Goal: Information Seeking & Learning: Learn about a topic

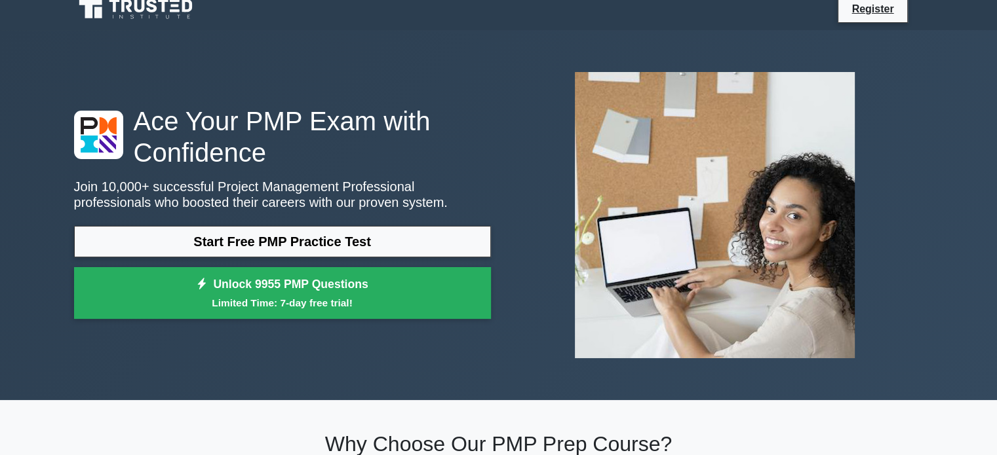
scroll to position [13, 0]
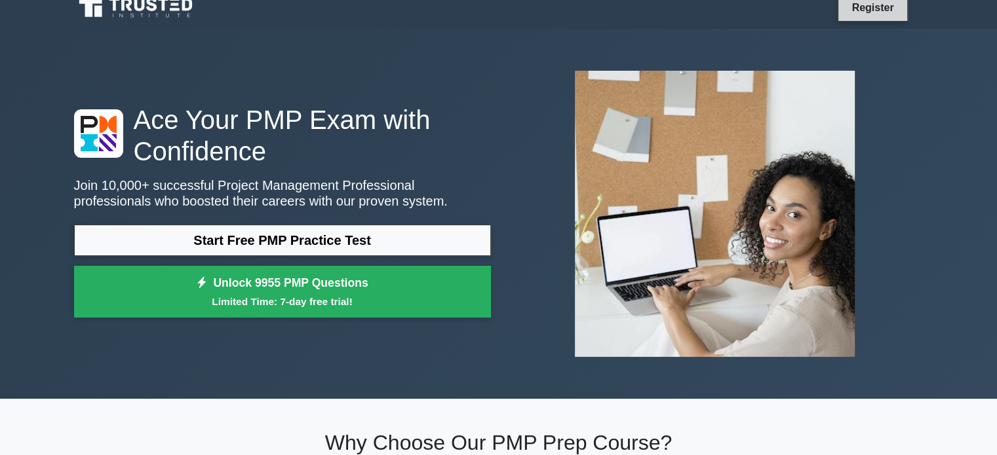
click at [865, 10] on link "Register" at bounding box center [872, 7] width 58 height 16
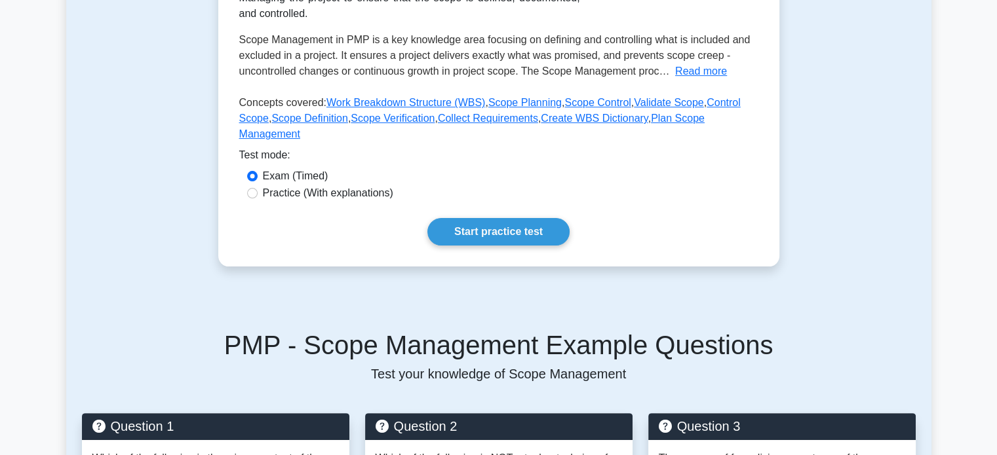
scroll to position [262, 0]
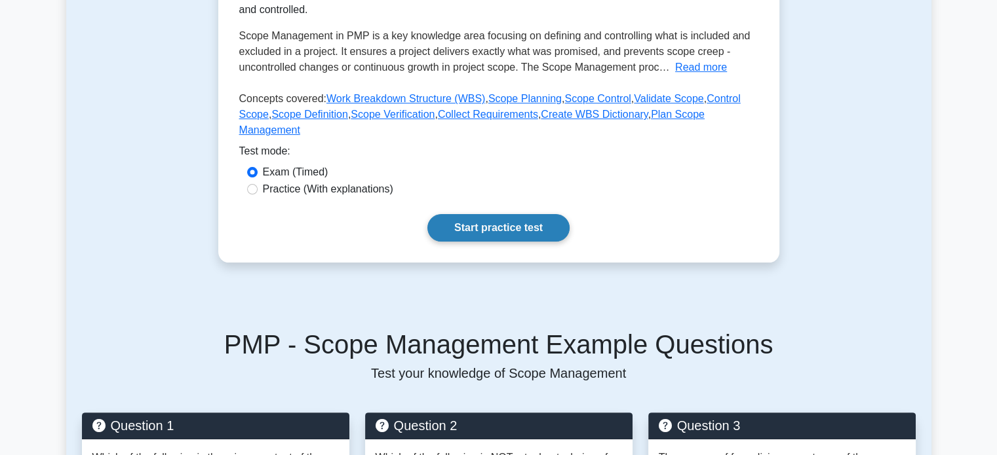
click at [482, 214] on link "Start practice test" at bounding box center [498, 228] width 142 height 28
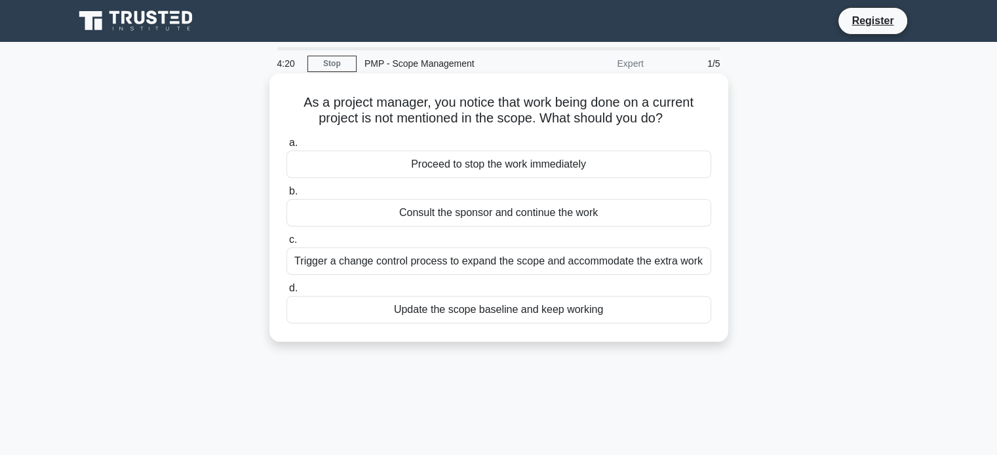
click at [558, 309] on div "Update the scope baseline and keep working" at bounding box center [498, 310] width 425 height 28
click at [286, 293] on input "d. Update the scope baseline and keep working" at bounding box center [286, 288] width 0 height 9
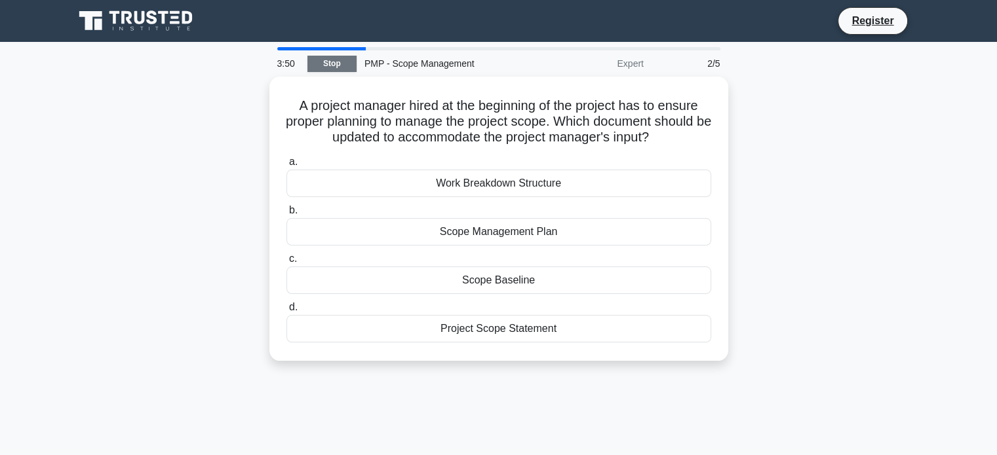
click at [328, 62] on link "Stop" at bounding box center [331, 64] width 49 height 16
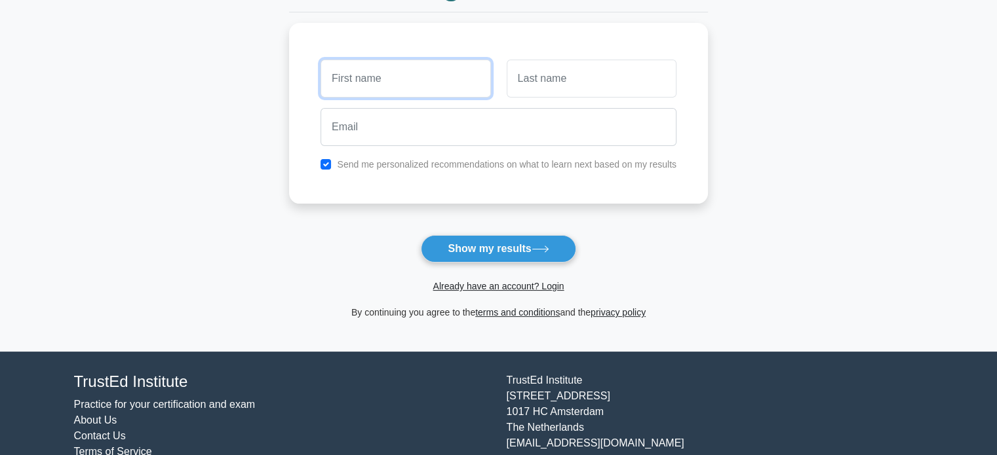
scroll to position [167, 0]
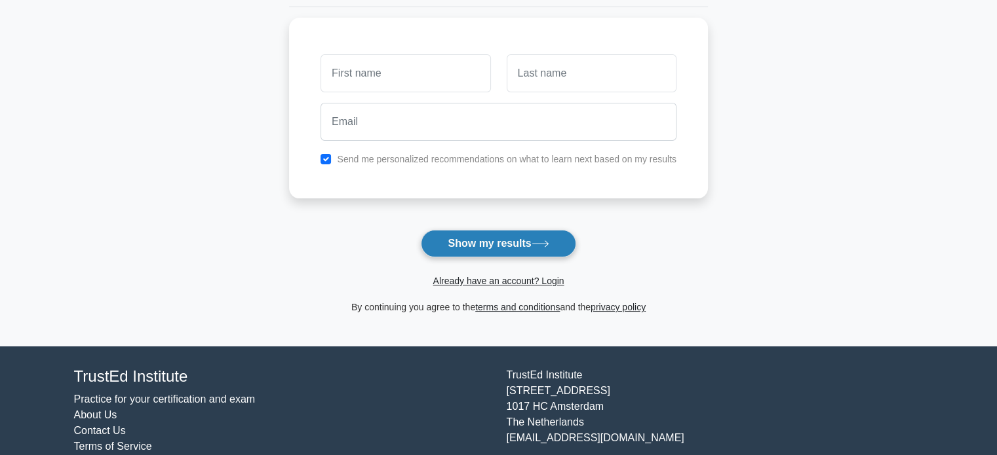
click at [509, 246] on button "Show my results" at bounding box center [498, 244] width 155 height 28
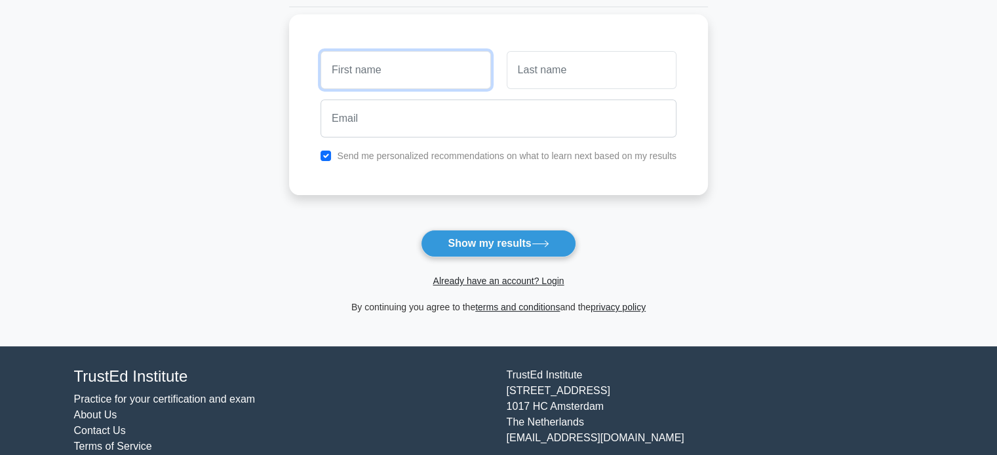
click at [384, 60] on input "text" at bounding box center [405, 70] width 170 height 38
type input "Konan Charles"
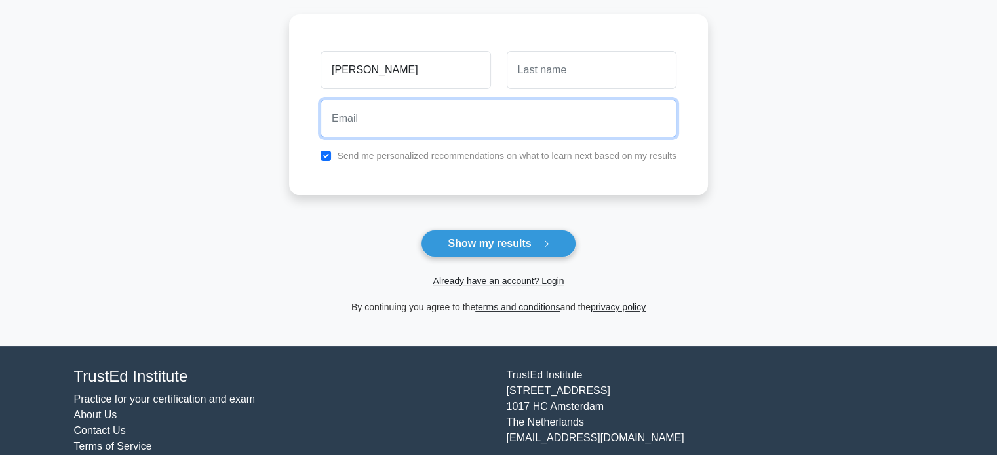
click at [388, 106] on input "email" at bounding box center [498, 119] width 356 height 38
click at [414, 117] on input "charlyabo@gmailcom" at bounding box center [498, 119] width 356 height 38
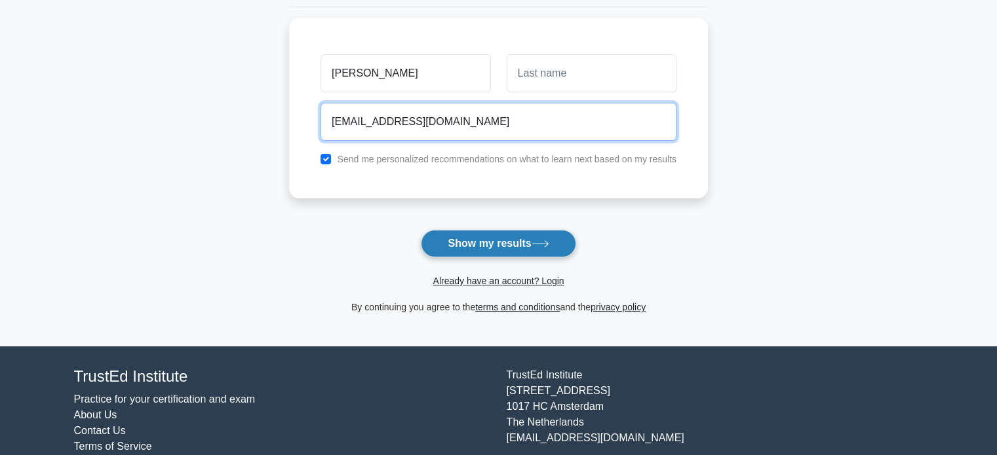
type input "charlyabo@gmail.com"
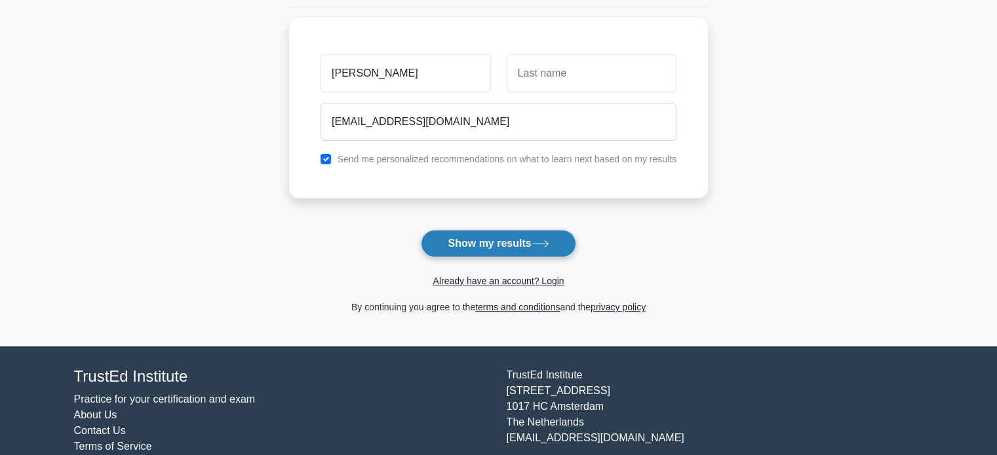
click at [480, 239] on button "Show my results" at bounding box center [498, 244] width 155 height 28
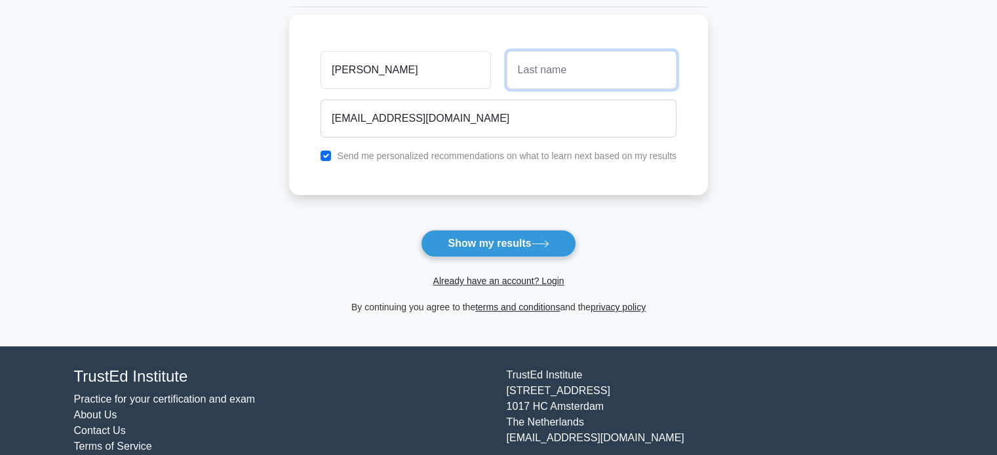
click at [534, 64] on input "text" at bounding box center [592, 70] width 170 height 38
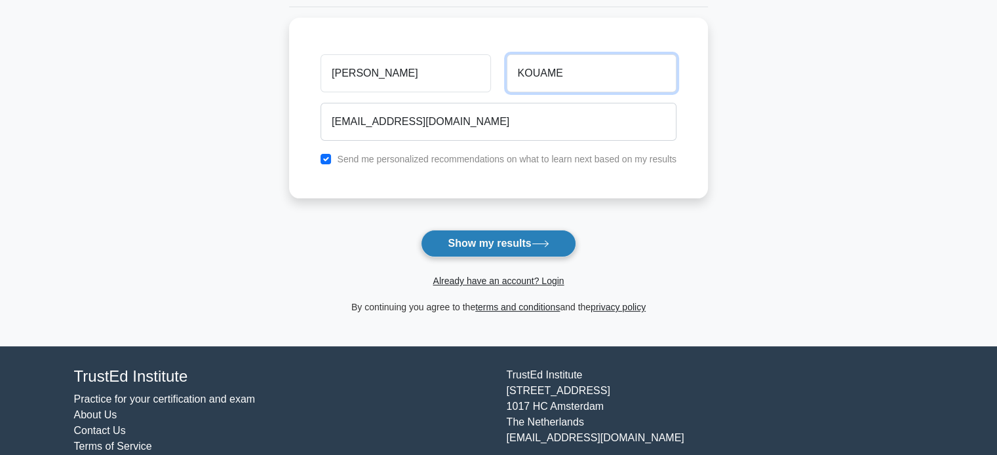
type input "KOUAME"
click at [501, 243] on button "Show my results" at bounding box center [498, 244] width 155 height 28
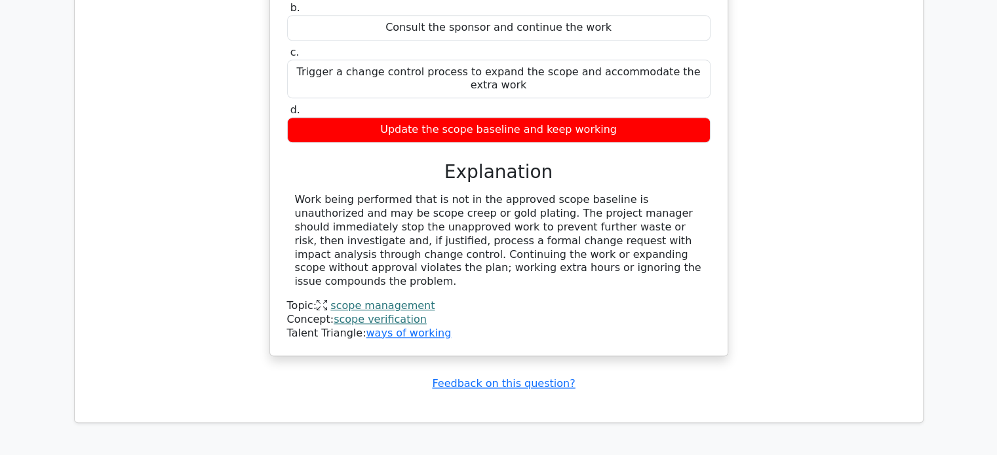
scroll to position [1187, 0]
click at [879, 256] on div "As a project manager, you notice that work being done on a current project is n…" at bounding box center [498, 127] width 827 height 492
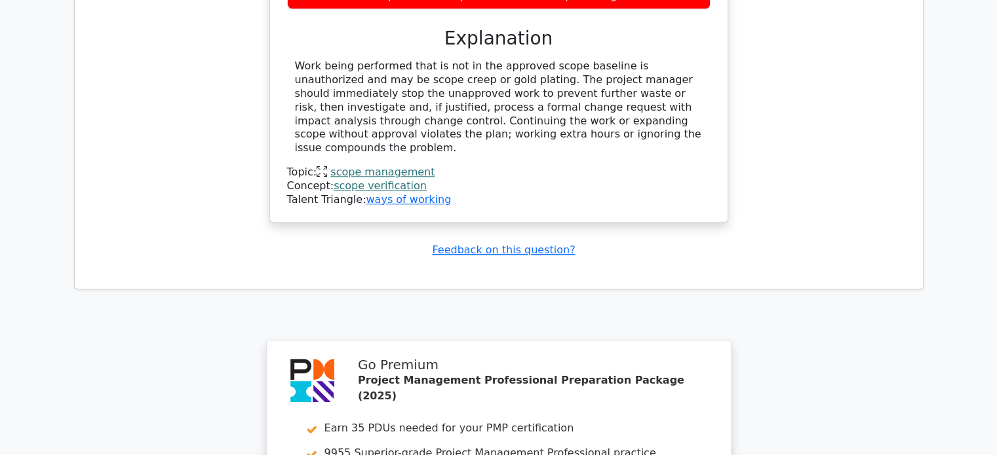
scroll to position [1331, 0]
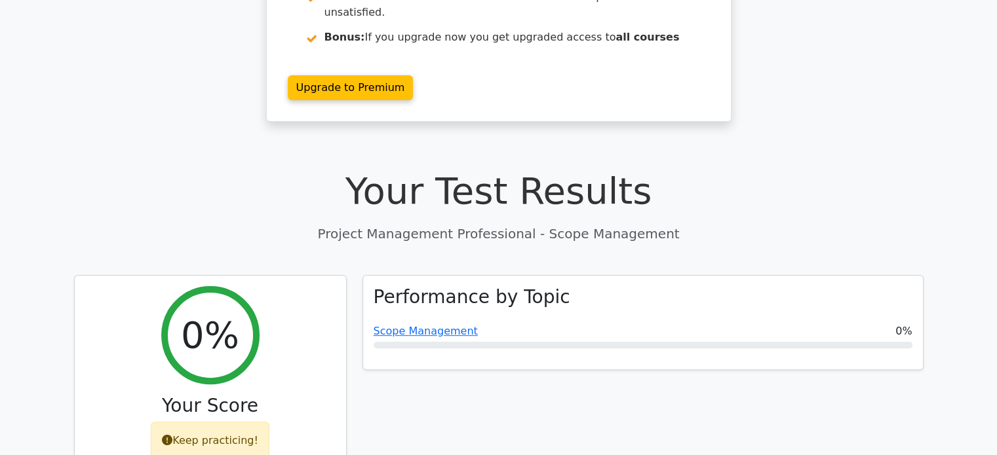
scroll to position [291, 0]
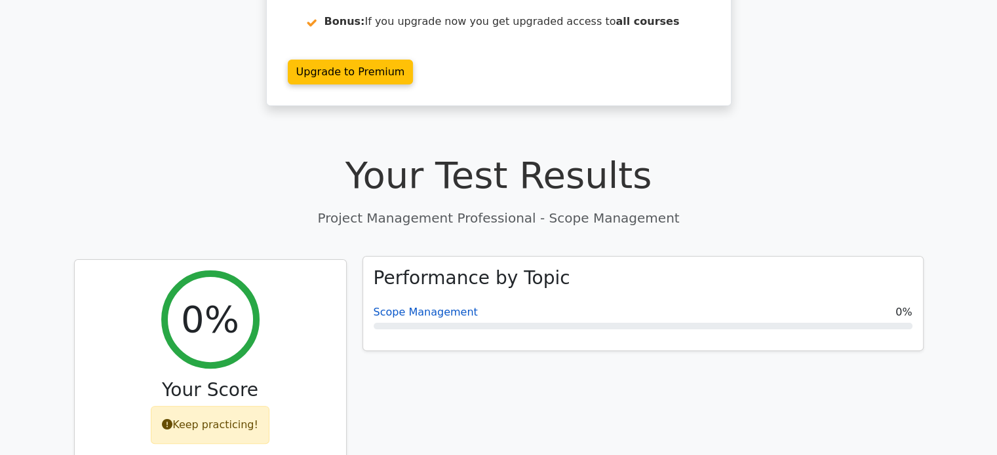
click at [443, 306] on link "Scope Management" at bounding box center [426, 312] width 104 height 12
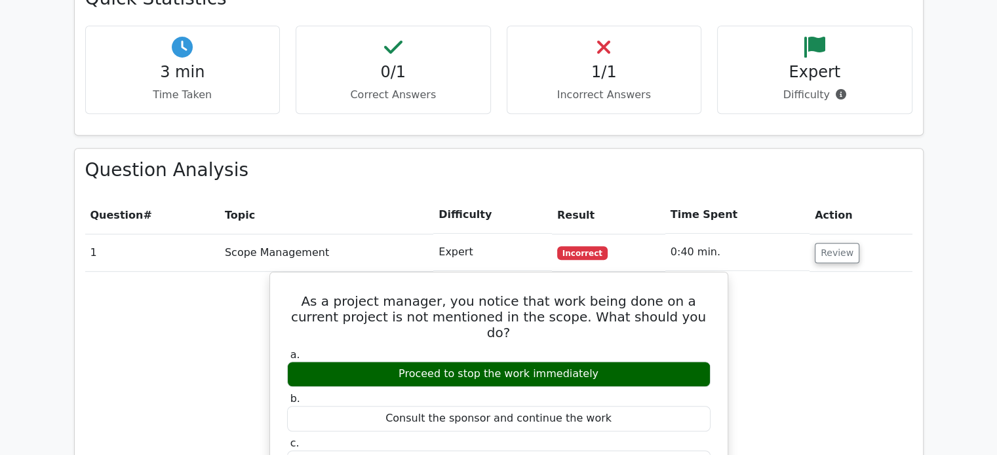
scroll to position [804, 0]
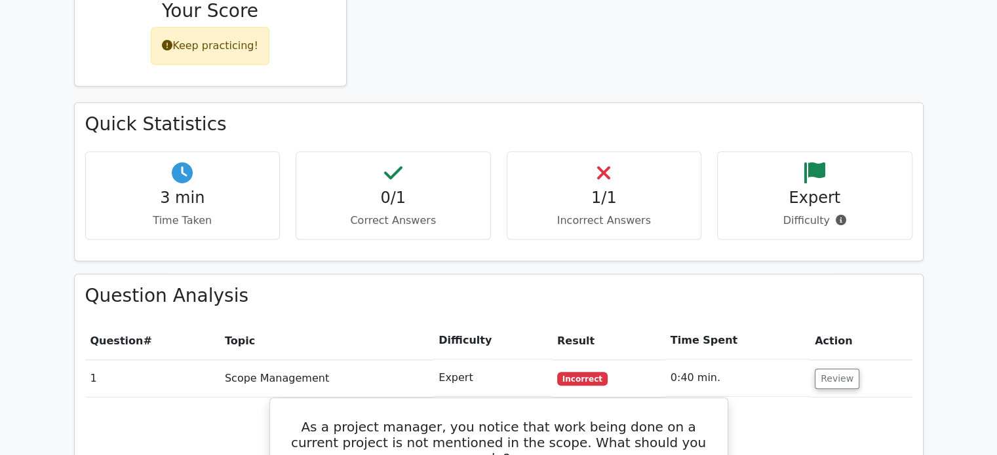
scroll to position [670, 0]
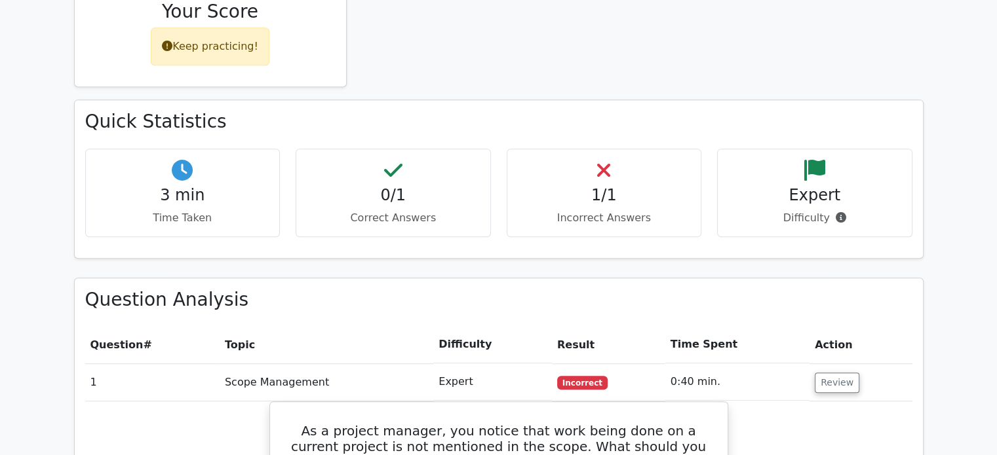
click at [178, 160] on icon at bounding box center [182, 170] width 21 height 21
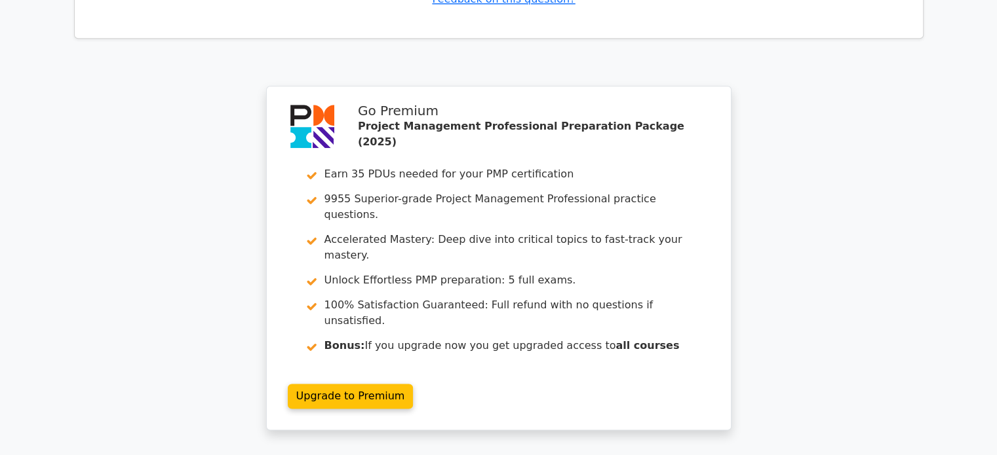
scroll to position [1578, 0]
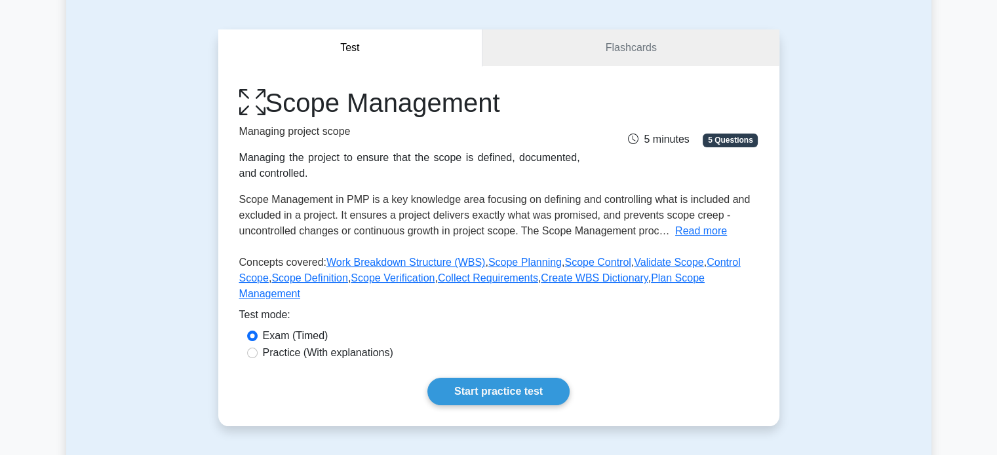
scroll to position [99, 0]
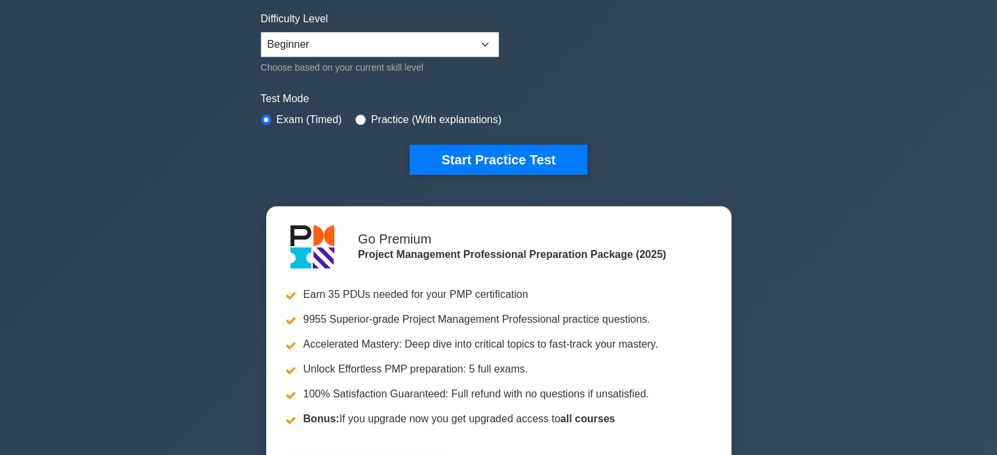
scroll to position [316, 0]
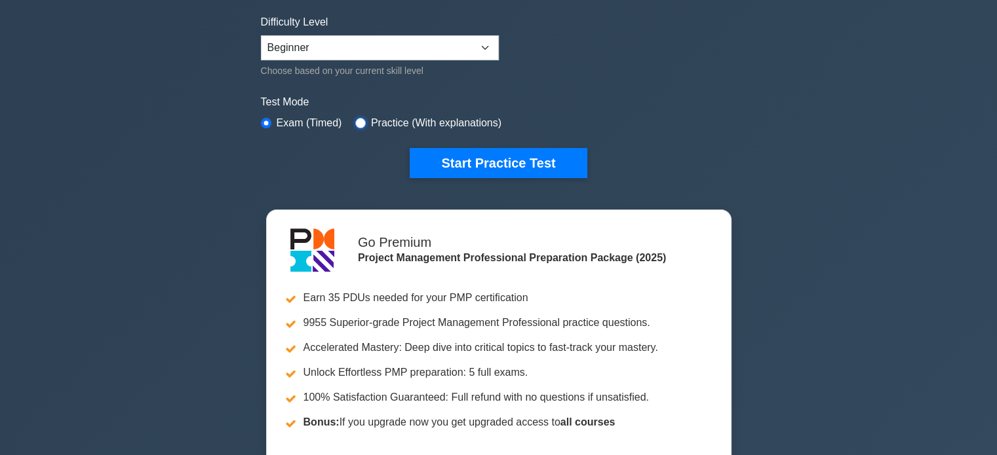
click at [360, 125] on input "radio" at bounding box center [360, 123] width 10 height 10
radio input "true"
click at [360, 125] on input "radio" at bounding box center [360, 123] width 10 height 10
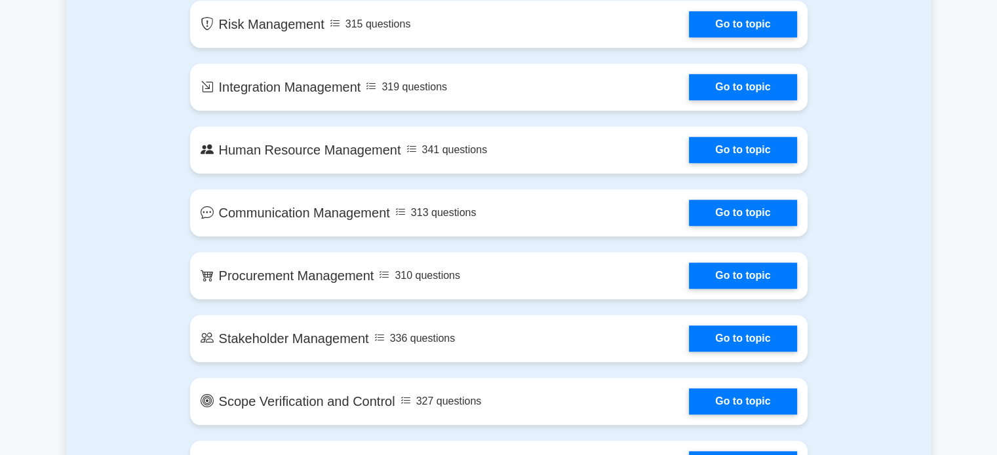
scroll to position [1245, 0]
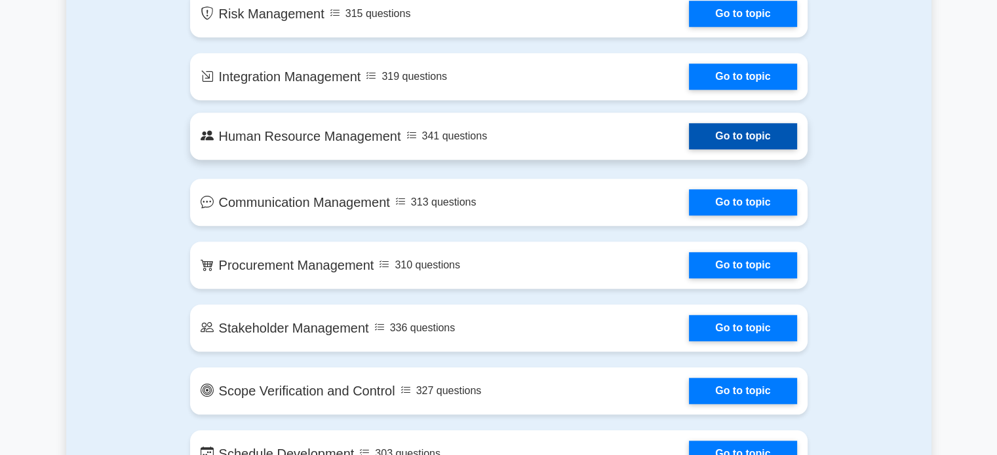
click at [738, 130] on link "Go to topic" at bounding box center [742, 136] width 107 height 26
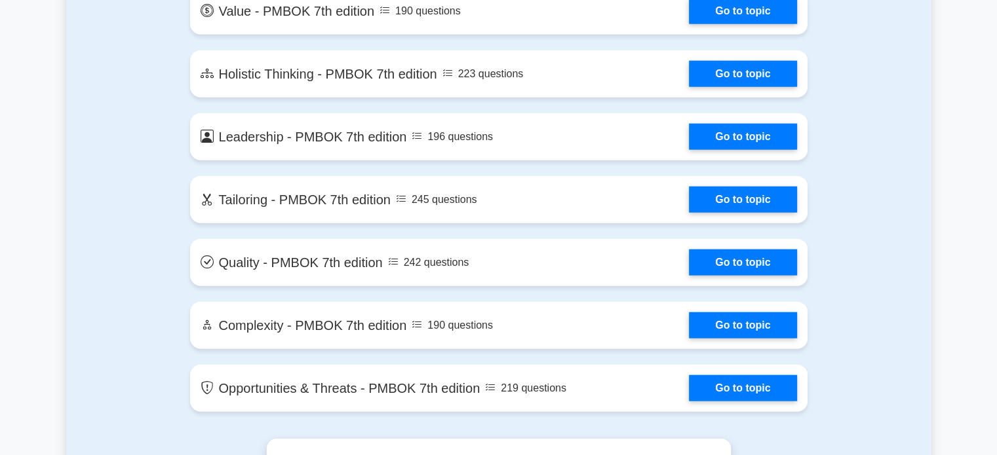
scroll to position [3085, 0]
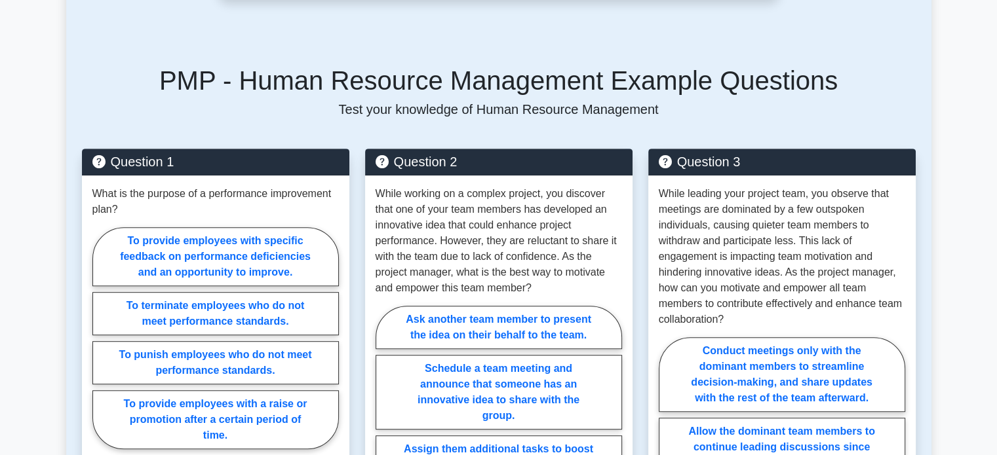
scroll to position [588, 0]
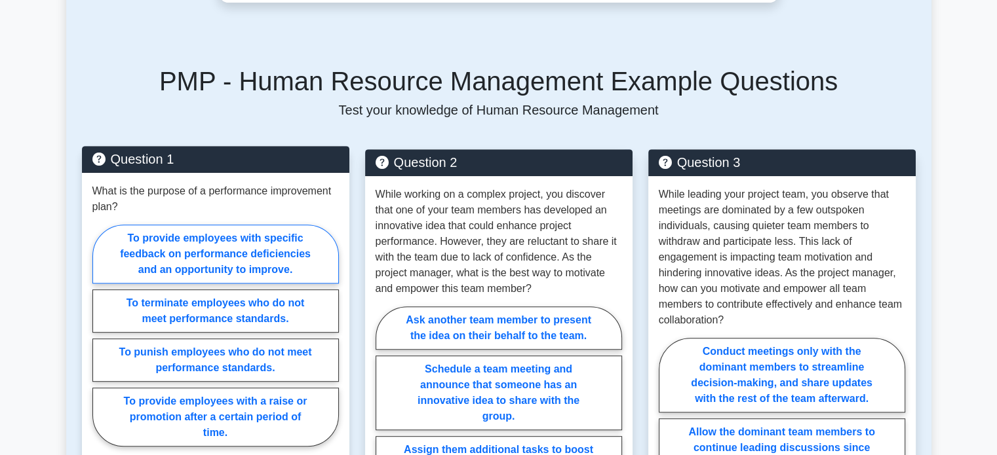
click at [271, 242] on label "To provide employees with specific feedback on performance deficiencies and an …" at bounding box center [215, 254] width 246 height 59
click at [101, 336] on input "To provide employees with specific feedback on performance deficiencies and an …" at bounding box center [96, 340] width 9 height 9
radio input "true"
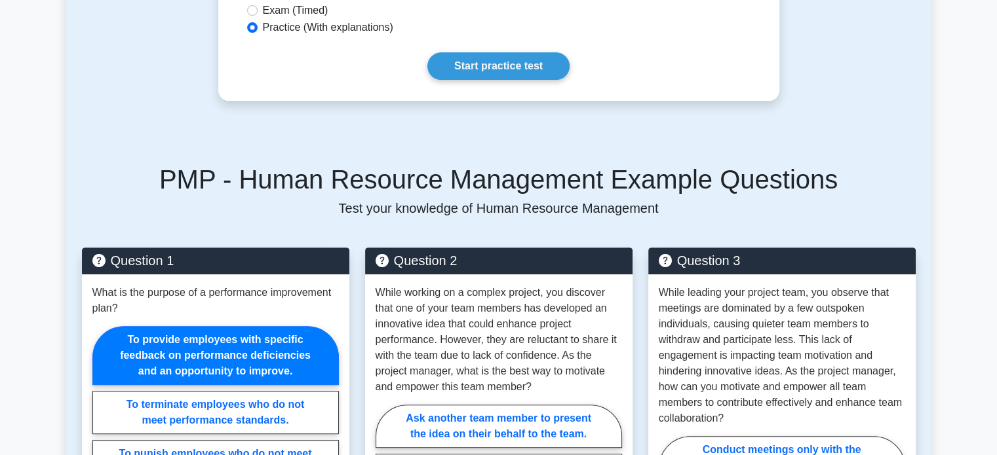
scroll to position [491, 0]
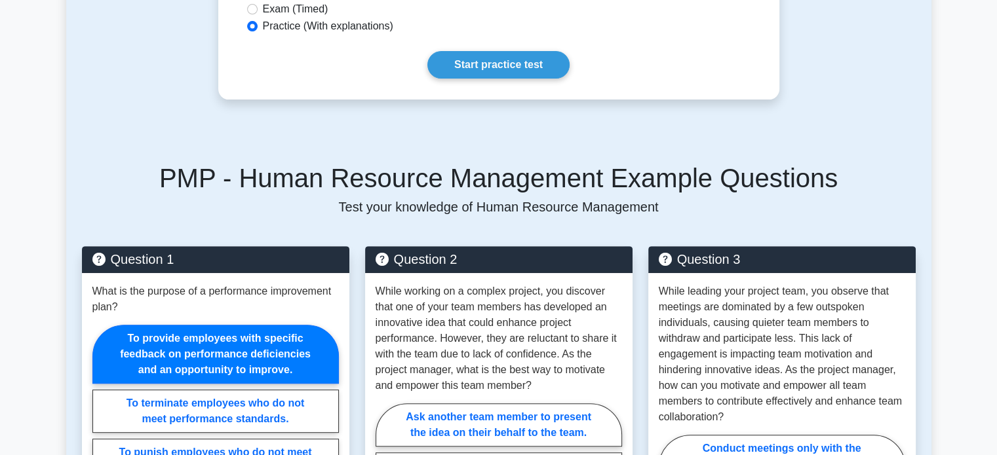
drag, startPoint x: 858, startPoint y: 67, endPoint x: 942, endPoint y: 141, distance: 111.5
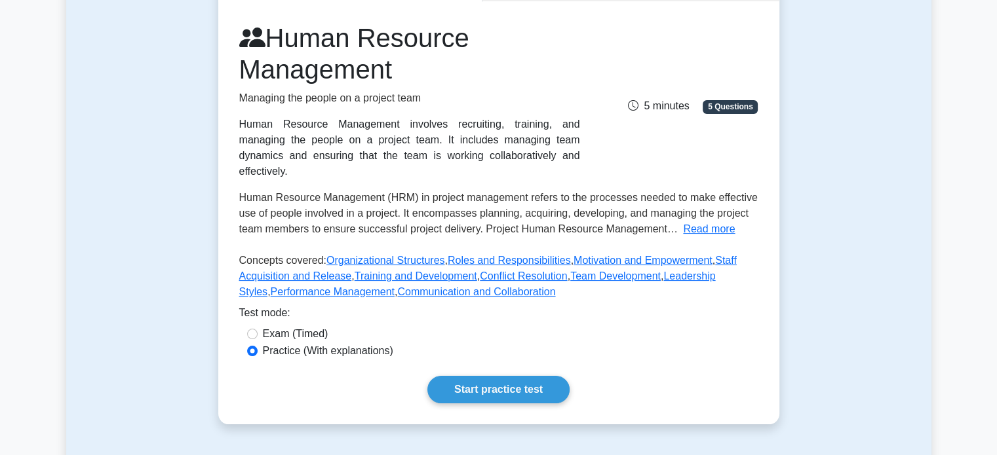
scroll to position [172, 0]
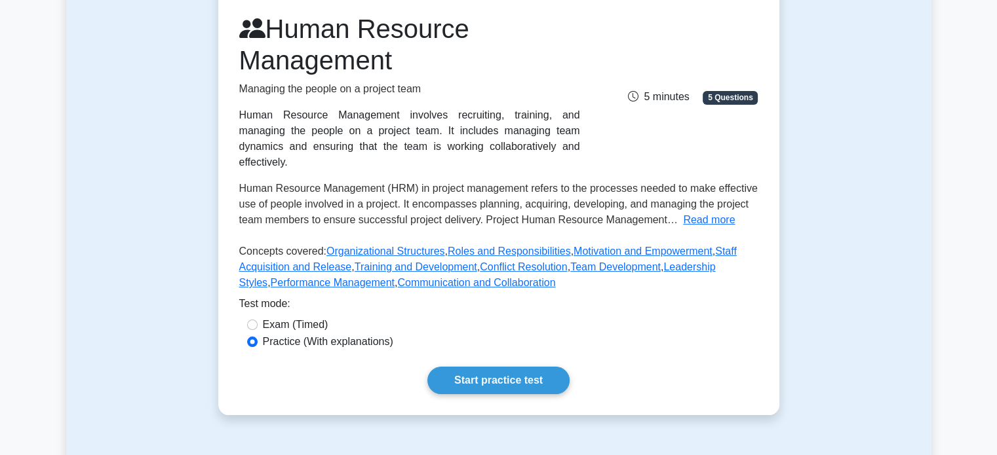
click at [721, 91] on span "5 Questions" at bounding box center [730, 97] width 55 height 13
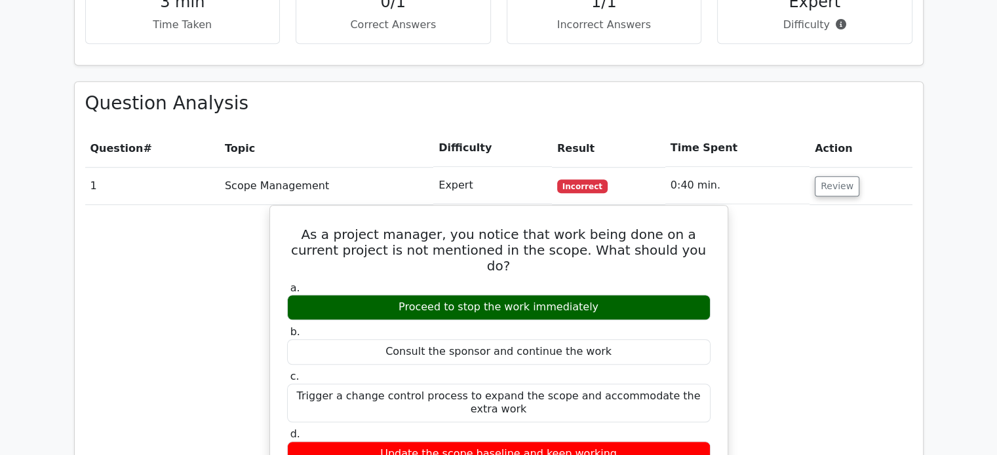
scroll to position [867, 0]
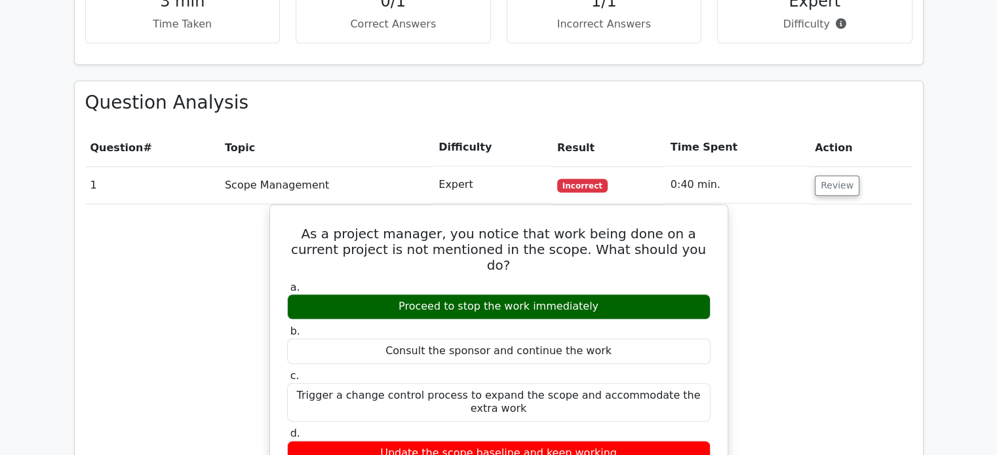
click at [908, 220] on div "As a project manager, you notice that work being done on a current project is n…" at bounding box center [498, 450] width 827 height 492
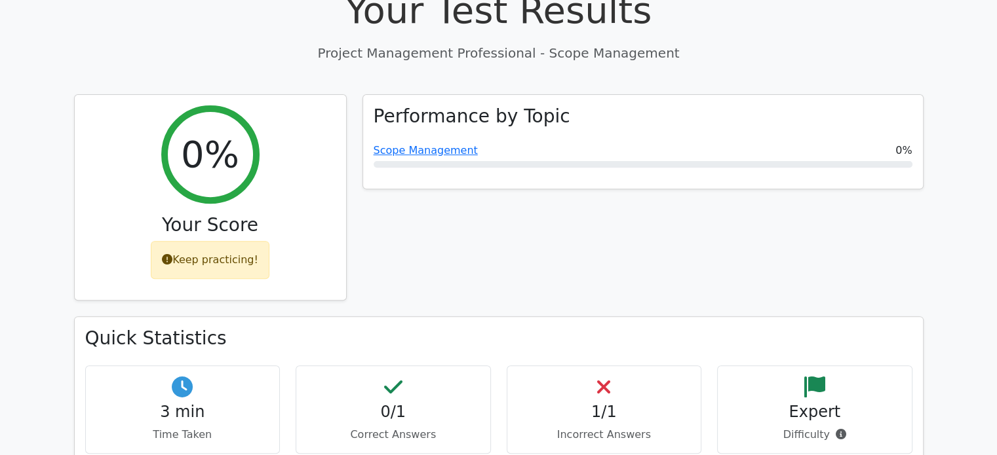
scroll to position [455, 0]
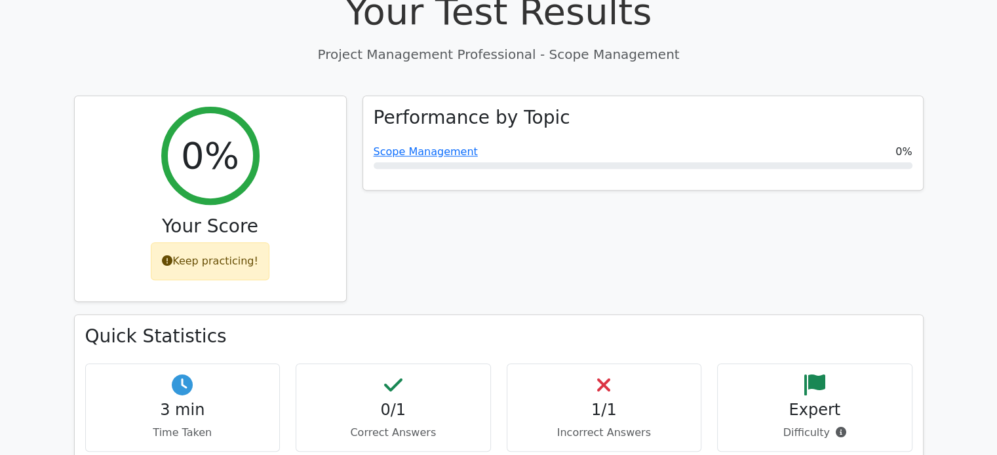
click at [183, 375] on icon at bounding box center [182, 385] width 21 height 21
click at [831, 401] on h4 "Expert" at bounding box center [814, 410] width 173 height 19
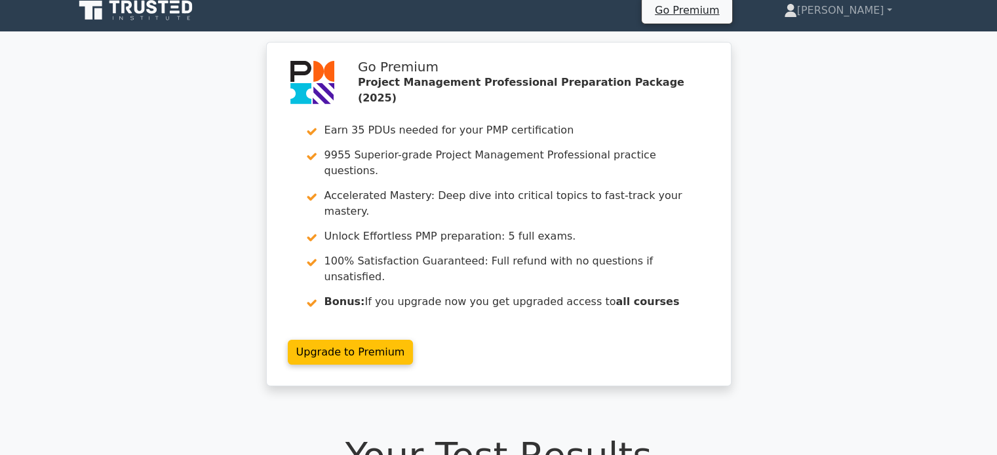
scroll to position [0, 0]
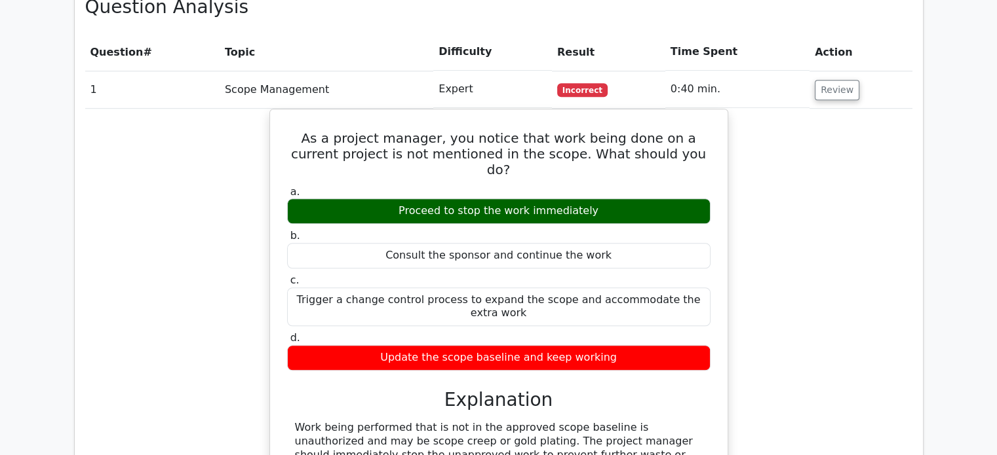
scroll to position [961, 0]
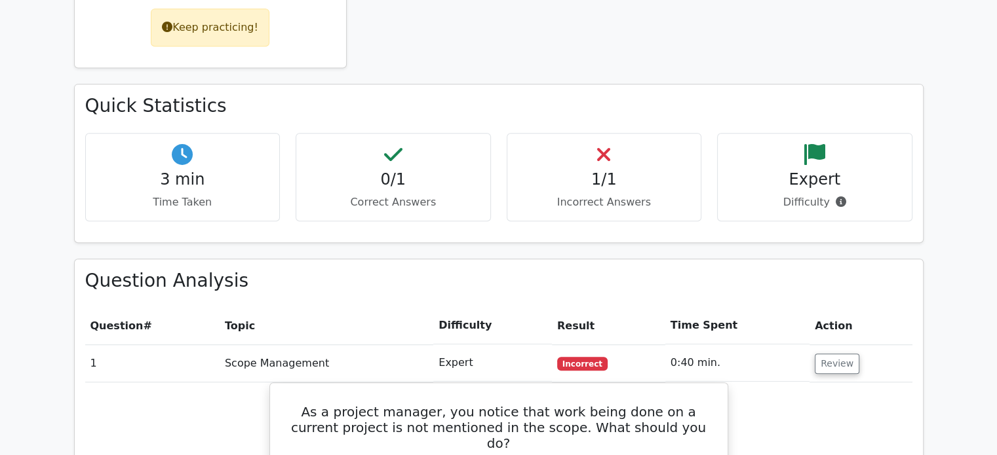
scroll to position [699, 0]
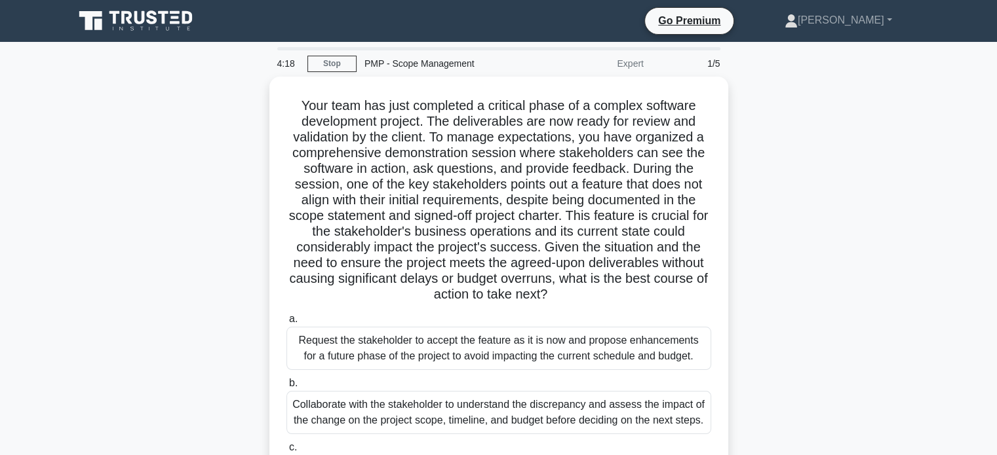
click at [782, 313] on div "Your team has just completed a critical phase of a complex software development…" at bounding box center [498, 347] width 865 height 541
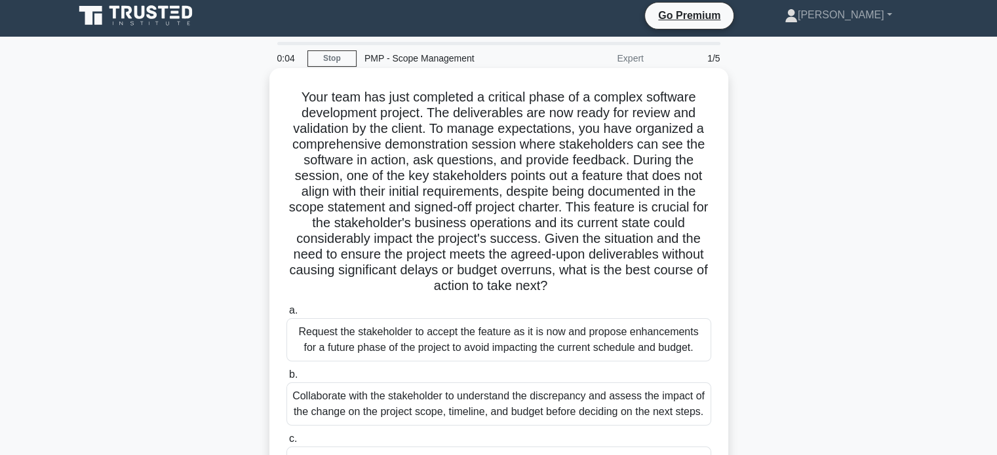
scroll to position [4, 0]
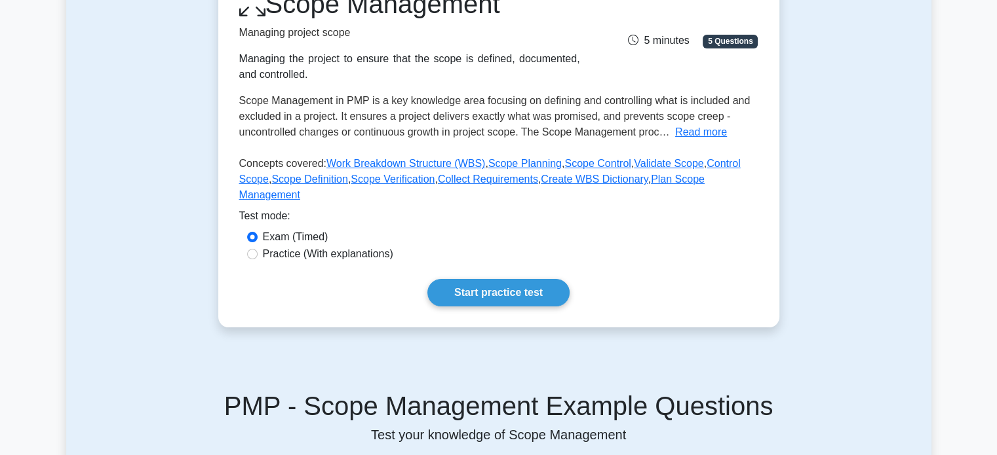
scroll to position [204, 0]
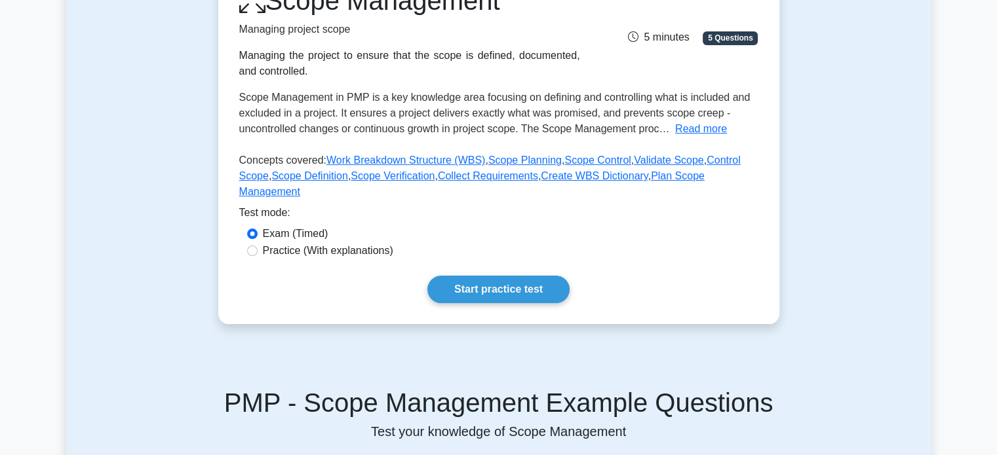
click at [857, 56] on div "Test Flashcards Scope Management Managing project scope Managing the project to…" at bounding box center [498, 126] width 865 height 460
